Goal: Check status

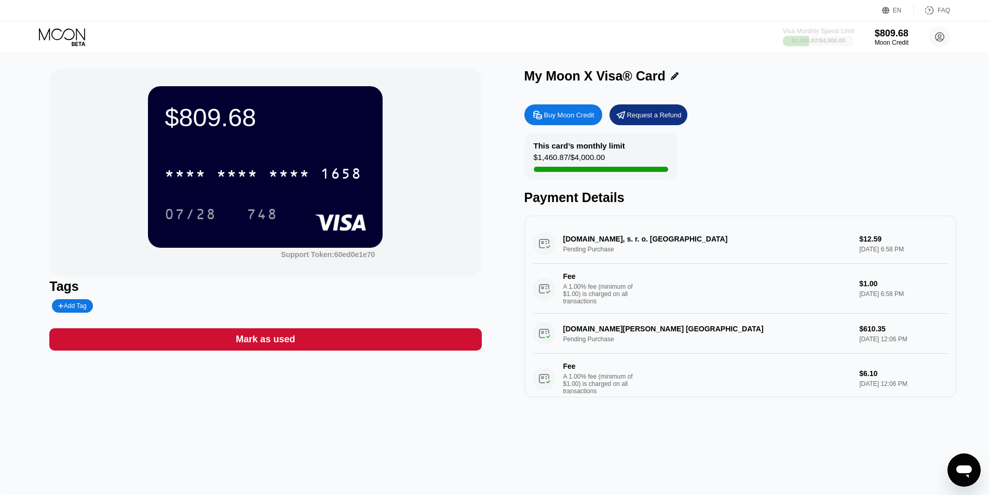
click at [825, 32] on div "Visa Monthly Spend Limit" at bounding box center [819, 31] width 72 height 7
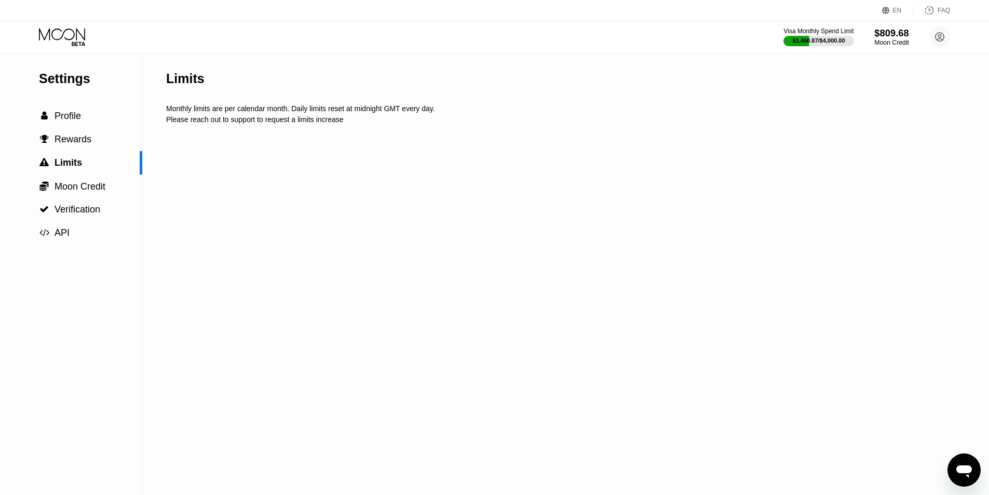
click at [893, 35] on div "$809.68" at bounding box center [892, 33] width 35 height 11
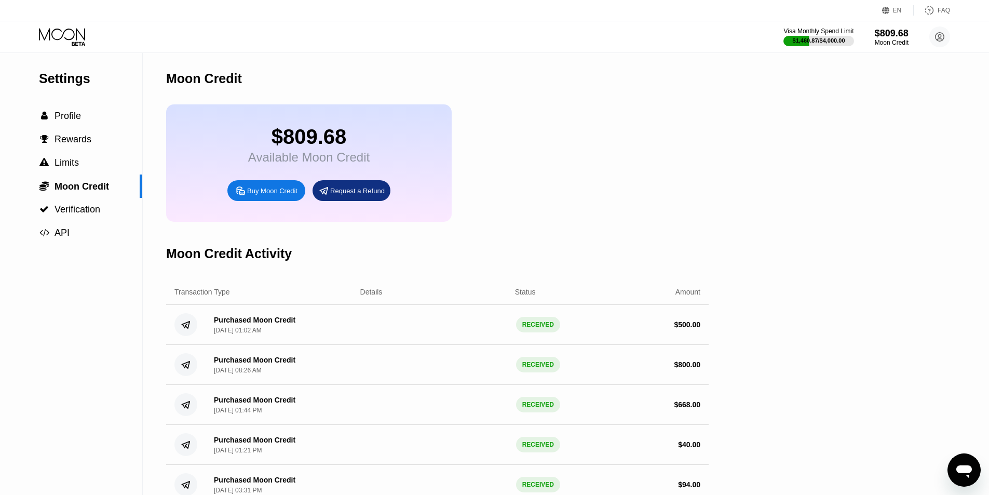
click at [302, 161] on div "Available Moon Credit" at bounding box center [309, 157] width 122 height 15
click at [71, 33] on icon at bounding box center [63, 37] width 48 height 18
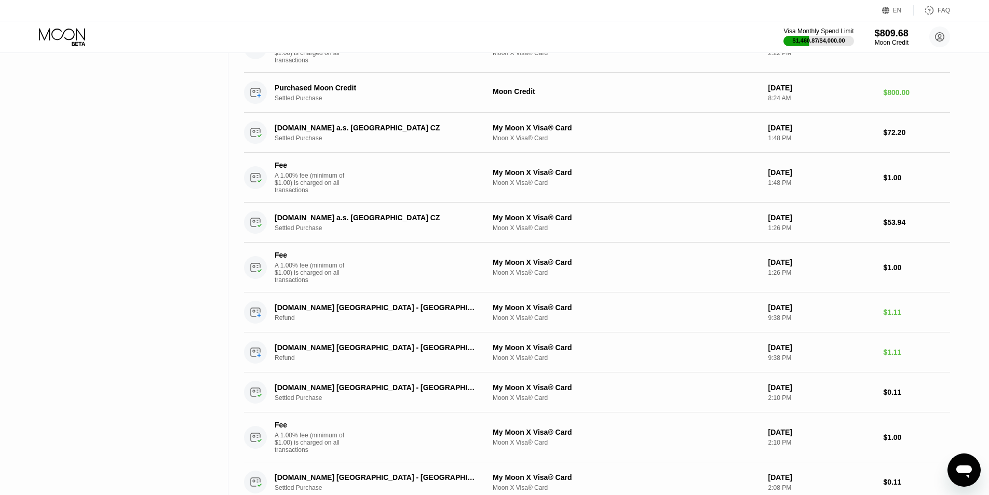
scroll to position [402, 0]
